Goal: Task Accomplishment & Management: Manage account settings

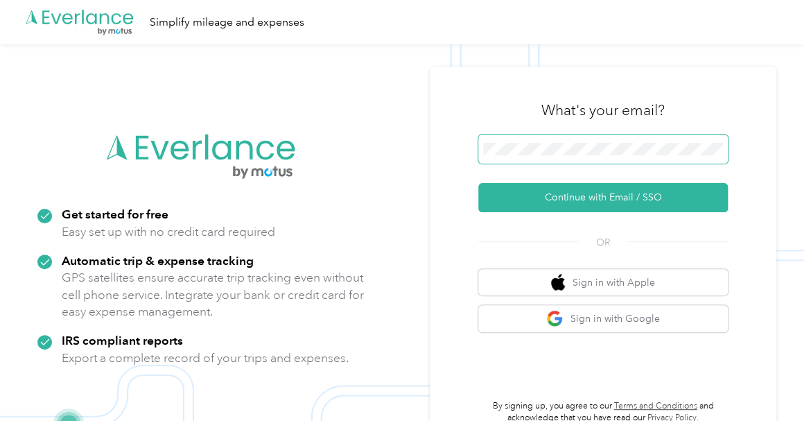
click at [478, 183] on button "Continue with Email / SSO" at bounding box center [602, 197] width 249 height 29
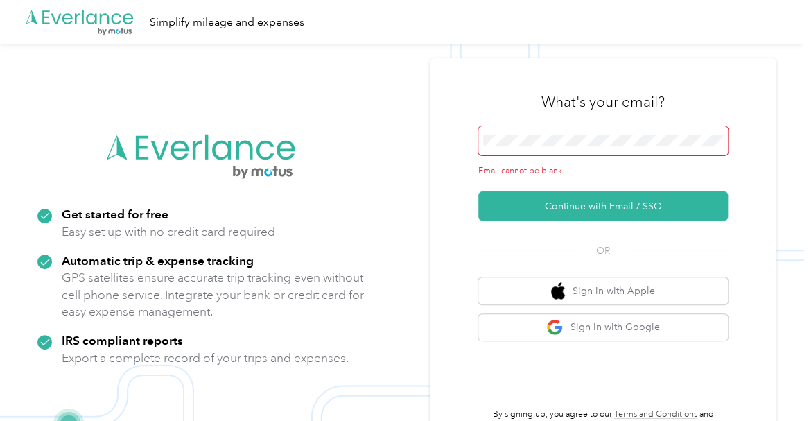
click at [552, 159] on div "Email cannot be blank" at bounding box center [602, 151] width 249 height 51
click at [765, 81] on div "What's your email? Email cannot be blank Continue with Email / SSO OR Sign in w…" at bounding box center [603, 255] width 347 height 394
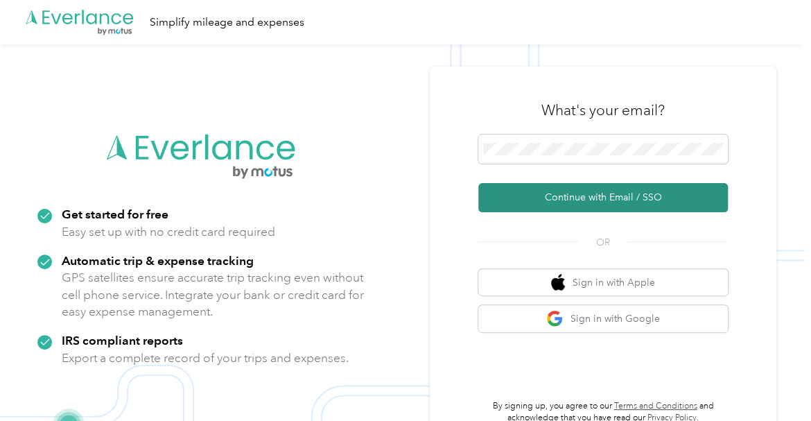
click at [604, 196] on button "Continue with Email / SSO" at bounding box center [602, 197] width 249 height 29
